Goal: Task Accomplishment & Management: Use online tool/utility

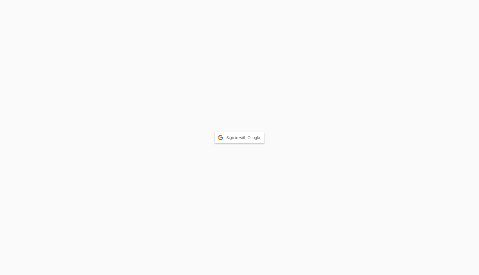
click at [236, 139] on button "Sign in with Google" at bounding box center [239, 137] width 50 height 11
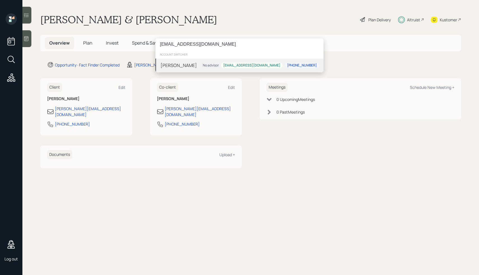
type input "winterblue1108@gmail.com"
click at [209, 65] on div "Justo Buonomo No advisor winterblue1108@gmail.com 815-593-8954" at bounding box center [239, 64] width 168 height 13
